Goal: Task Accomplishment & Management: Manage account settings

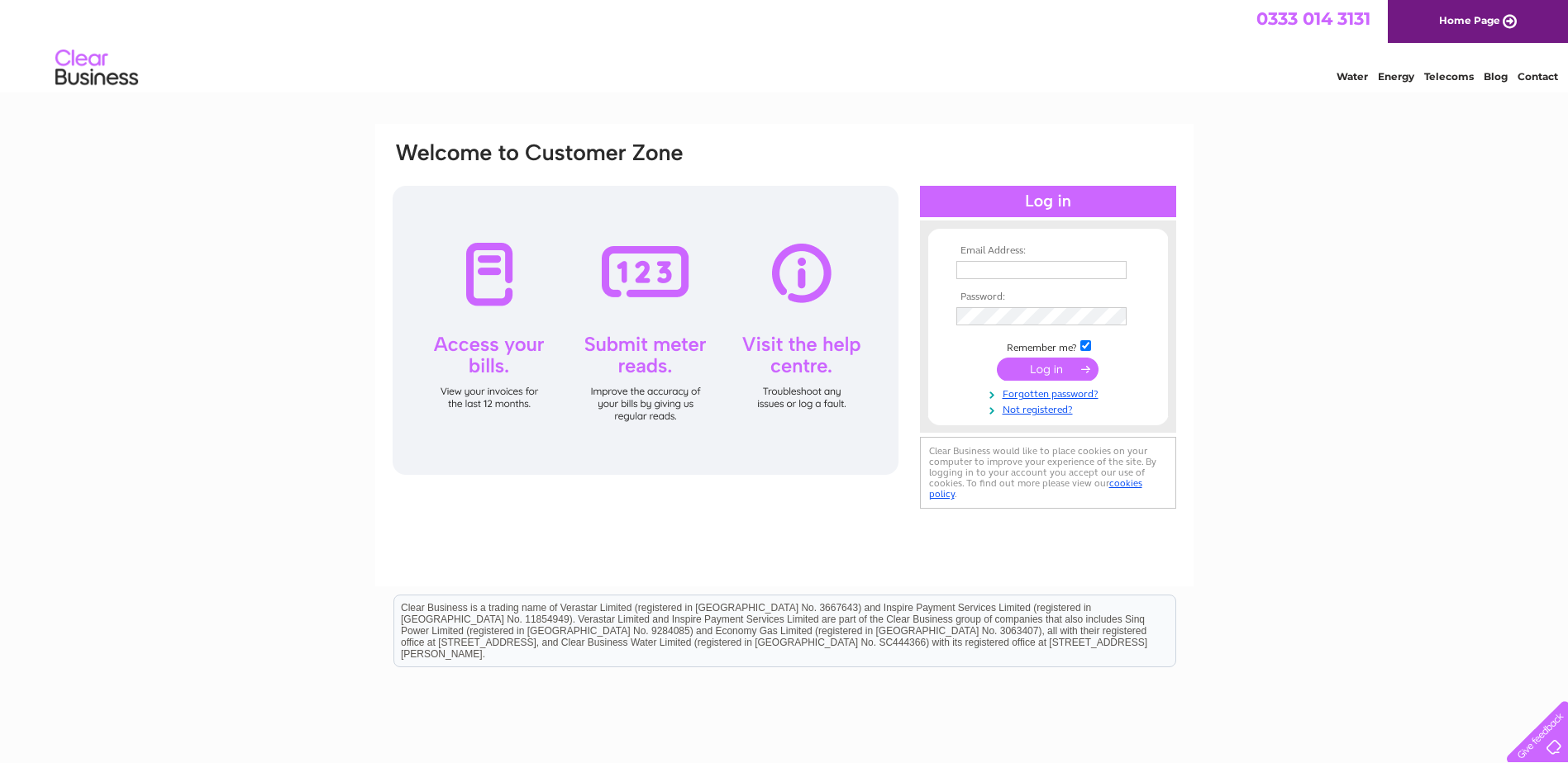
type input "info@westgarthautoservices.co.uk"
click at [1039, 372] on input "submit" at bounding box center [1047, 370] width 101 height 24
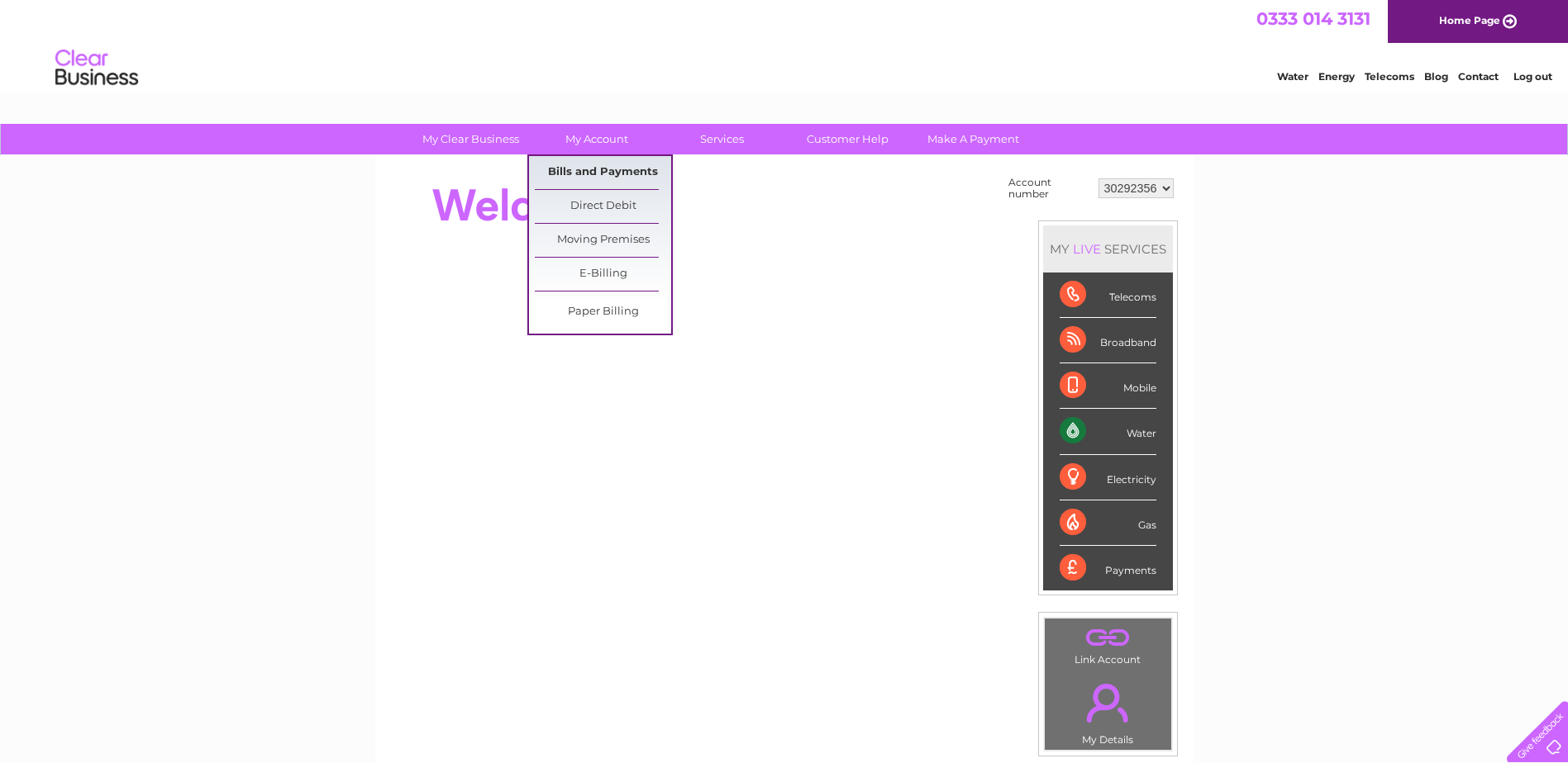
click at [597, 170] on link "Bills and Payments" at bounding box center [603, 173] width 137 height 33
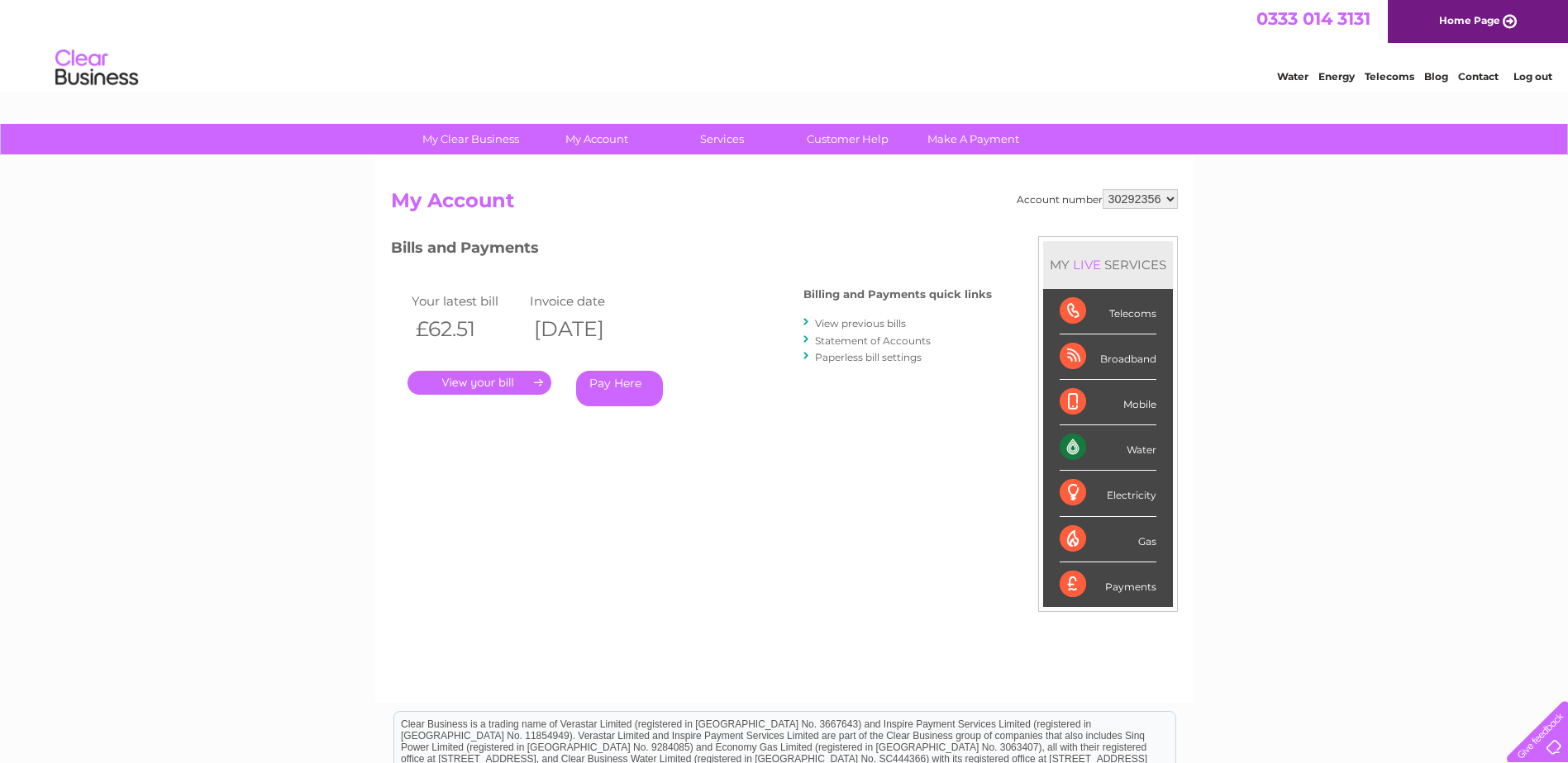
click at [474, 382] on link "." at bounding box center [479, 382] width 144 height 24
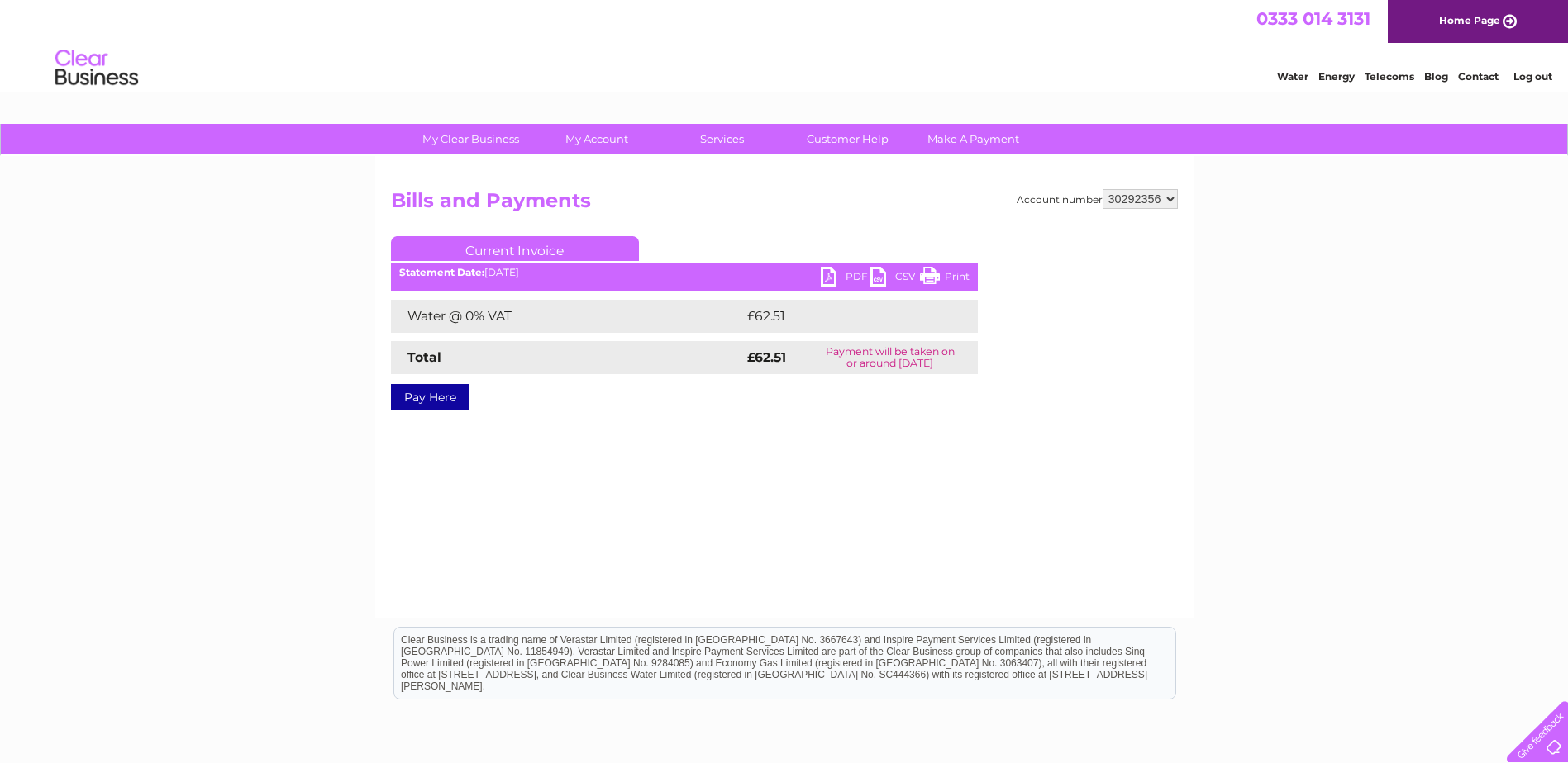
click at [844, 278] on link "PDF" at bounding box center [845, 278] width 49 height 24
